Goal: Navigation & Orientation: Understand site structure

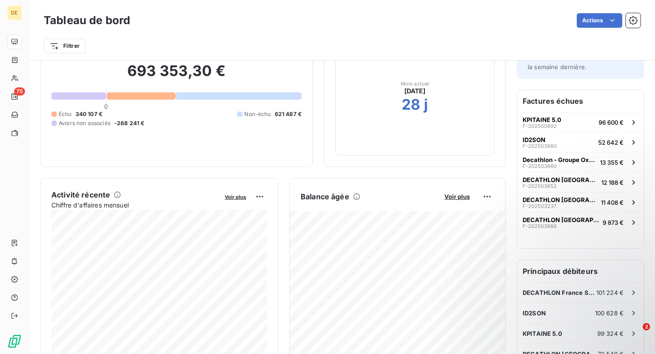
scroll to position [63, 0]
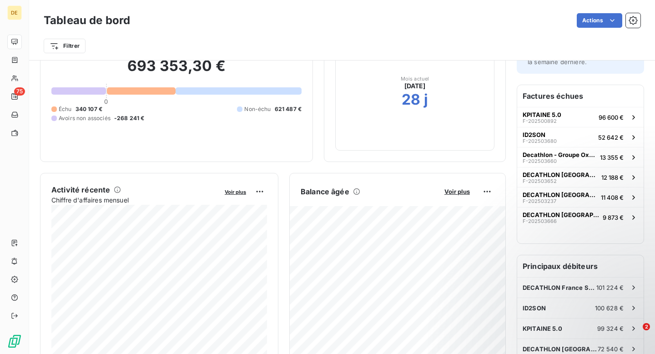
click at [549, 237] on div "Factures échues KPITAINE 5.0 F-202500892 96 600 € ID2SON F-202503680 52 642 € D…" at bounding box center [581, 164] width 127 height 158
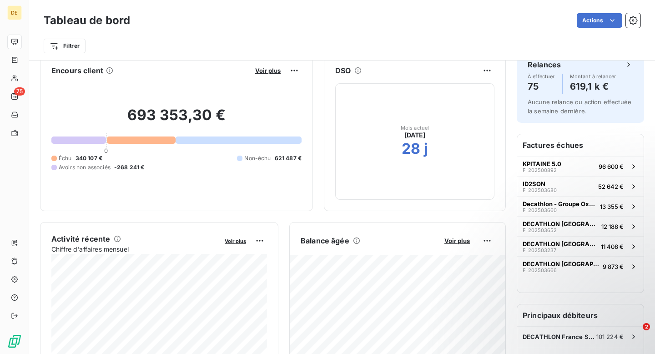
scroll to position [0, 0]
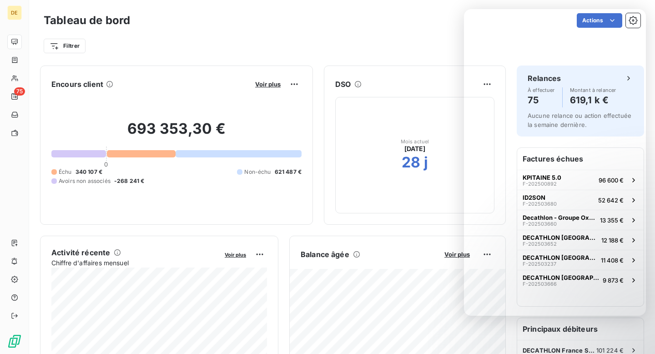
click at [434, 31] on div "Filtrer" at bounding box center [342, 42] width 597 height 25
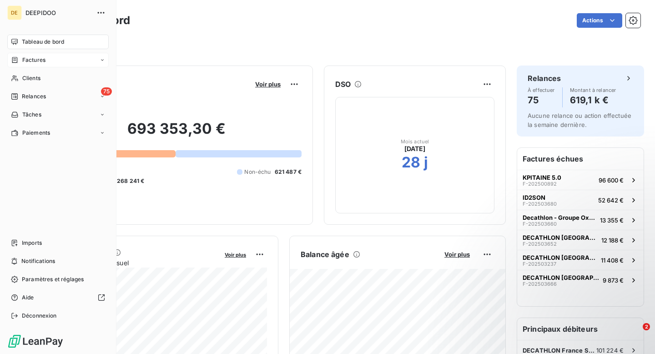
click at [35, 59] on span "Factures" at bounding box center [33, 60] width 23 height 8
click at [39, 73] on div "Factures" at bounding box center [63, 78] width 91 height 15
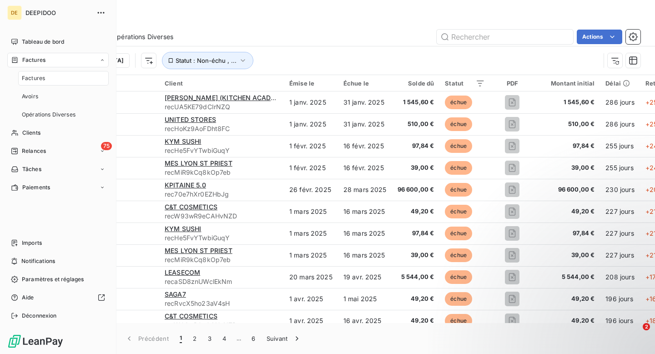
click at [225, 21] on div "Factures" at bounding box center [342, 19] width 626 height 16
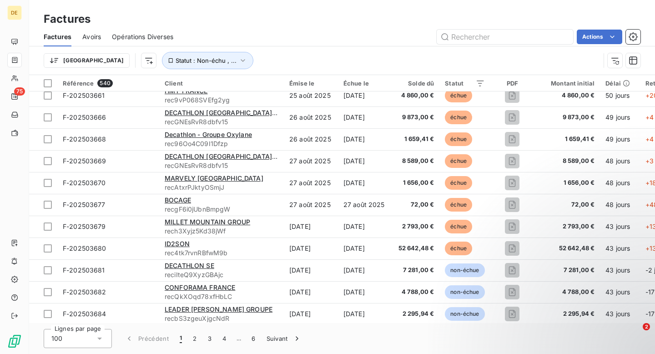
scroll to position [1957, 0]
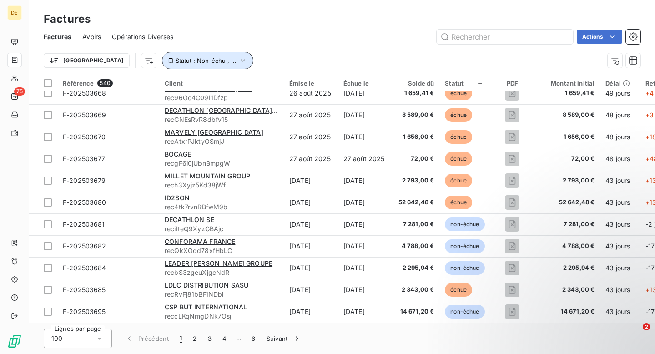
click at [187, 60] on span "Statut : Non-échu , ..." at bounding box center [206, 60] width 61 height 7
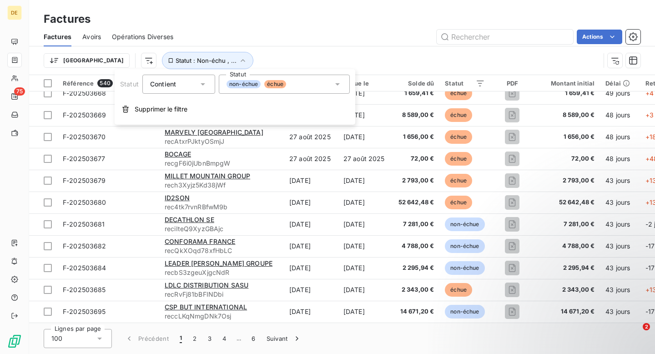
drag, startPoint x: 237, startPoint y: 58, endPoint x: 231, endPoint y: 58, distance: 5.9
click at [237, 58] on div "Trier Statut : Non-échu , ..." at bounding box center [322, 60] width 557 height 17
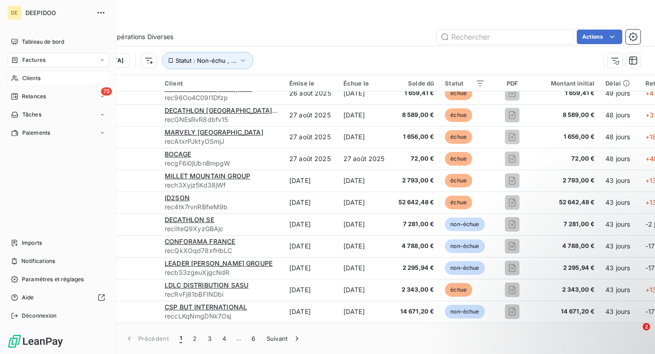
click at [34, 77] on span "Clients" at bounding box center [31, 78] width 18 height 8
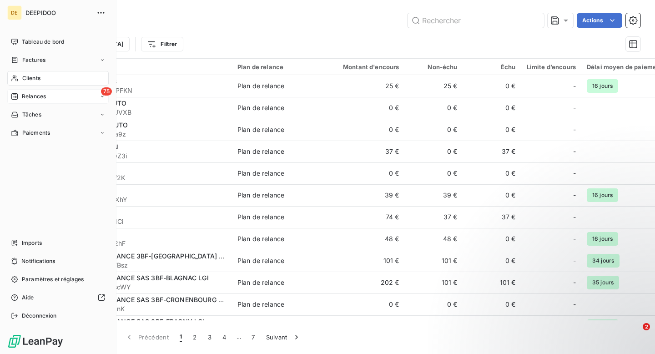
click at [32, 99] on span "Relances" at bounding box center [34, 96] width 24 height 8
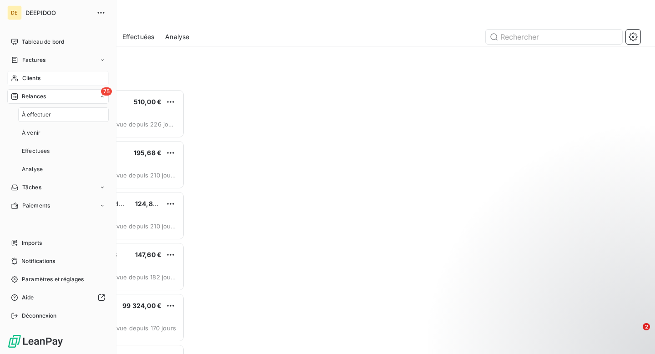
scroll to position [265, 141]
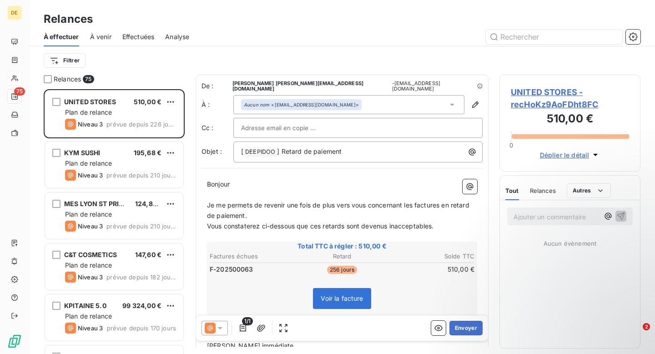
click at [203, 65] on div "Filtrer" at bounding box center [342, 60] width 597 height 17
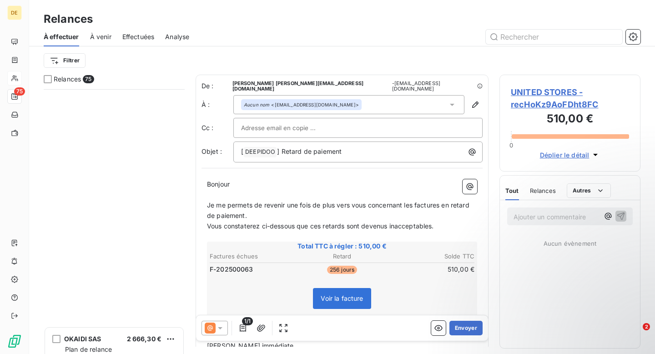
scroll to position [1312, 0]
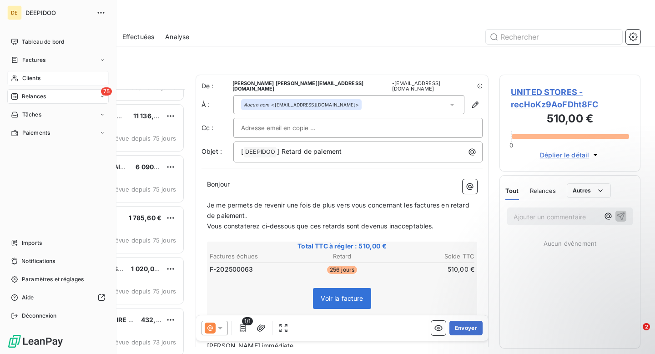
click at [36, 100] on span "Relances" at bounding box center [34, 96] width 24 height 8
click at [45, 154] on span "Effectuées" at bounding box center [36, 151] width 28 height 8
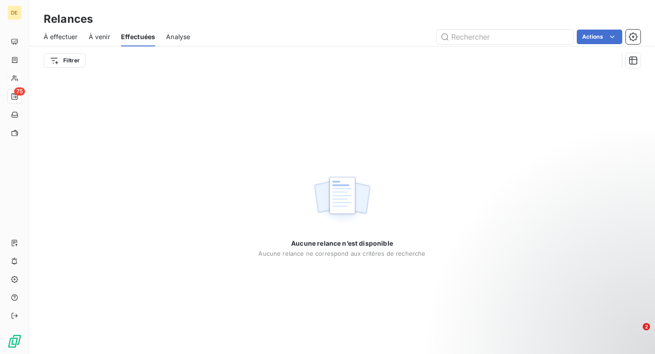
click at [230, 26] on div "Relances" at bounding box center [342, 19] width 626 height 16
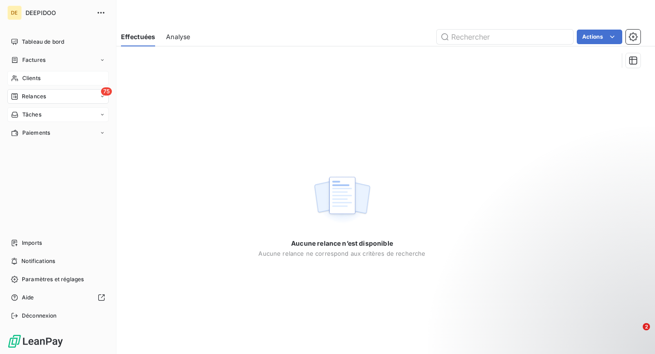
click at [36, 112] on span "Tâches" at bounding box center [31, 115] width 19 height 8
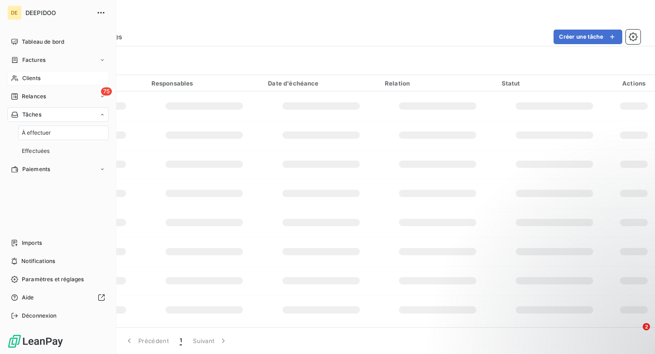
click at [43, 133] on span "À effectuer" at bounding box center [37, 133] width 30 height 8
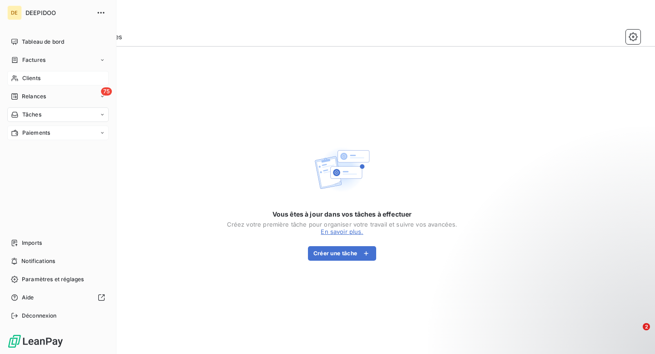
click at [34, 131] on span "Paiements" at bounding box center [36, 133] width 28 height 8
click at [49, 147] on div "Paiements reçus" at bounding box center [63, 151] width 91 height 15
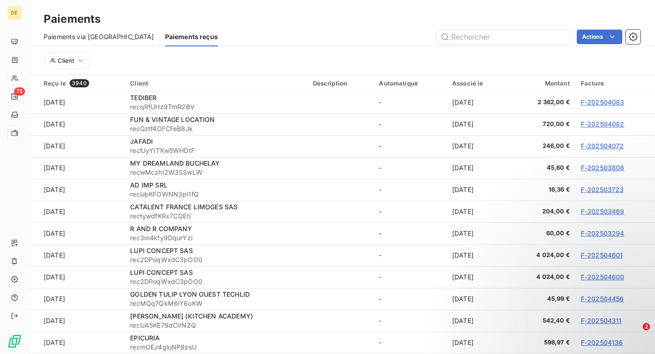
click at [184, 16] on div "Paiements" at bounding box center [342, 19] width 626 height 16
